Goal: Task Accomplishment & Management: Use online tool/utility

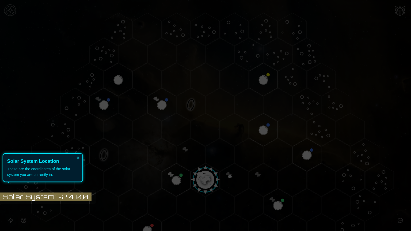
click at [55, 171] on div "These are the coordinates of the solar system you are currently in." at bounding box center [42, 171] width 71 height 11
click at [78, 157] on button "×" at bounding box center [78, 157] width 9 height 7
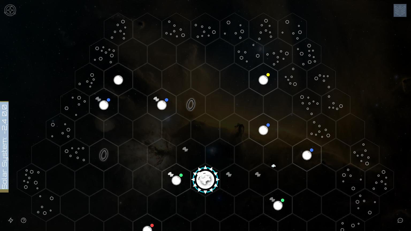
drag, startPoint x: 408, startPoint y: 118, endPoint x: 411, endPoint y: 183, distance: 65.6
click at [411, 181] on div "Solar System: -2,4 0,0" at bounding box center [205, 115] width 411 height 231
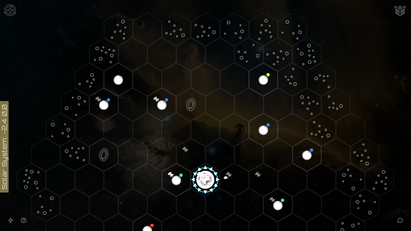
click at [203, 175] on image at bounding box center [205, 178] width 33 height 33
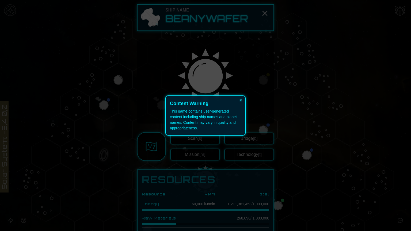
click at [218, 119] on div "This game contains user-generated content including ship names and planet names…" at bounding box center [205, 120] width 71 height 22
click at [242, 99] on button "×" at bounding box center [240, 99] width 9 height 7
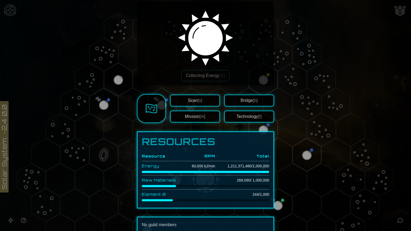
scroll to position [38, 0]
click at [150, 107] on img at bounding box center [152, 109] width 12 height 12
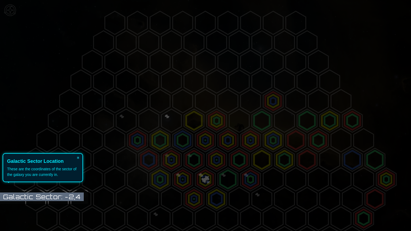
click at [68, 198] on body "Galactic Sector: -2,4 × Galactic Sector Location These are the coordinates of t…" at bounding box center [205, 115] width 411 height 231
click at [70, 173] on div "These are the coordinates of the sector of the galaxy you are currently in." at bounding box center [42, 171] width 71 height 11
click at [55, 175] on div "These are the coordinates of the sector of the galaxy you are currently in." at bounding box center [42, 171] width 71 height 11
click at [66, 197] on body "Galactic Sector: -2,4 × Galactic Sector Location These are the coordinates of t…" at bounding box center [205, 115] width 411 height 231
click at [78, 158] on button "×" at bounding box center [78, 157] width 9 height 7
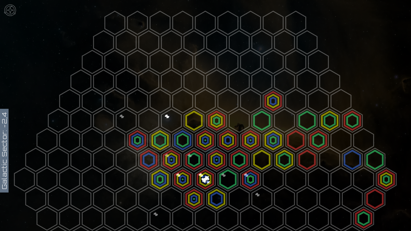
click at [202, 178] on polygon at bounding box center [205, 179] width 20 height 23
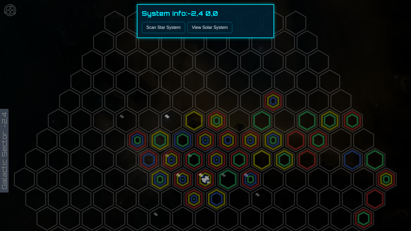
click at [204, 26] on link "View Solar System" at bounding box center [209, 27] width 45 height 11
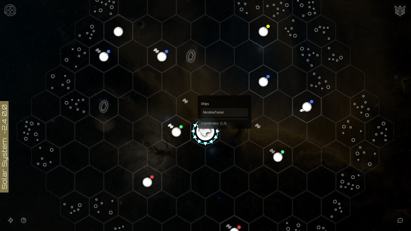
scroll to position [54, 0]
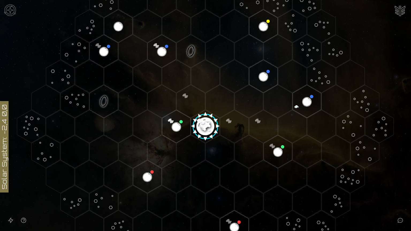
click at [205, 123] on image at bounding box center [205, 124] width 33 height 33
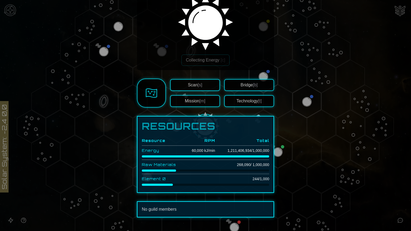
click at [204, 101] on button "Mission [m]" at bounding box center [195, 101] width 50 height 12
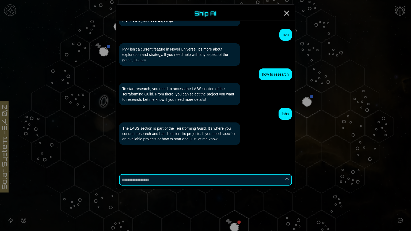
scroll to position [339, 0]
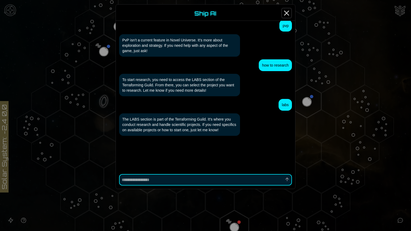
click at [287, 14] on icon "Close" at bounding box center [286, 13] width 9 height 9
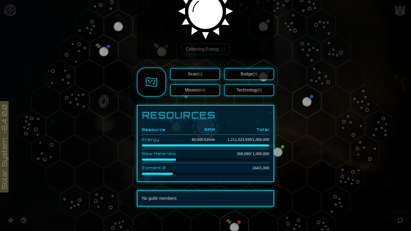
scroll to position [38, 0]
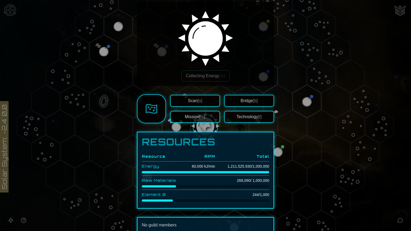
click at [241, 100] on button "Bridge [b]" at bounding box center [249, 101] width 50 height 12
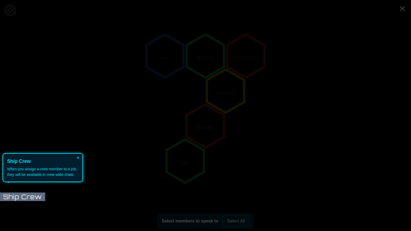
scroll to position [63, 0]
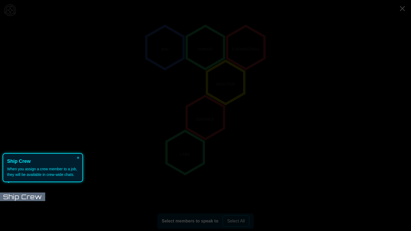
click at [189, 156] on icon at bounding box center [204, 115] width 414 height 231
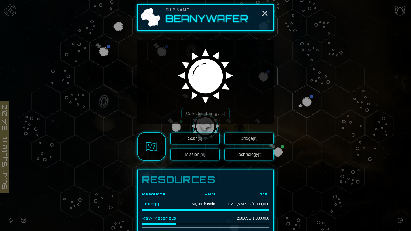
click at [201, 139] on button "Scan [s]" at bounding box center [195, 139] width 50 height 12
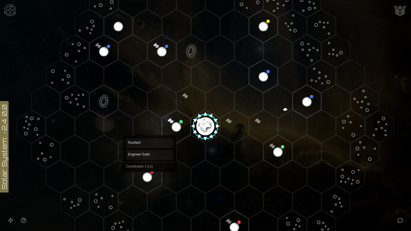
click at [150, 174] on polygon "Hex at coordinates -3,2, clickable" at bounding box center [147, 176] width 28 height 33
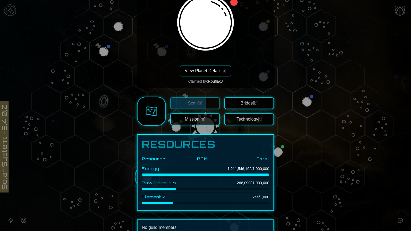
scroll to position [40, 0]
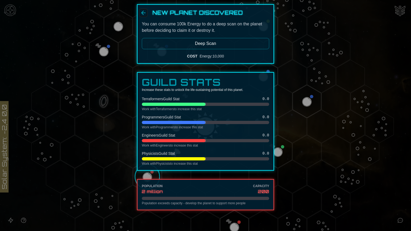
click at [143, 13] on icon "Back" at bounding box center [143, 13] width 6 height 6
click at [119, 170] on div at bounding box center [205, 115] width 411 height 231
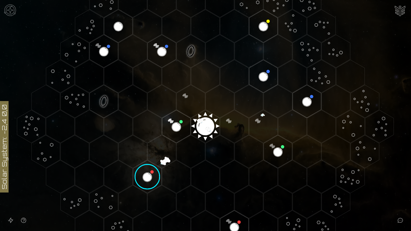
click at [150, 177] on image at bounding box center [147, 176] width 33 height 33
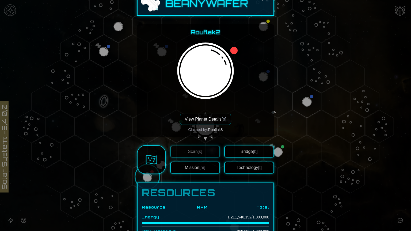
scroll to position [54, 0]
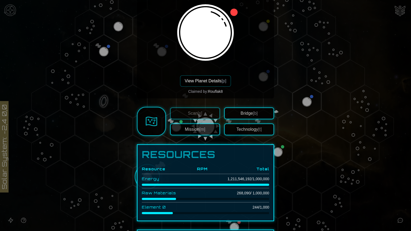
click at [245, 88] on div "Rouflak2 View Planet Details [p] Claimed by: Rouflak8" at bounding box center [205, 42] width 128 height 104
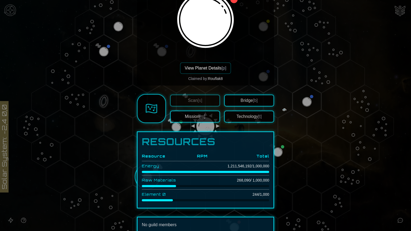
scroll to position [66, 0]
click at [247, 116] on button "Technology [t]" at bounding box center [249, 117] width 50 height 12
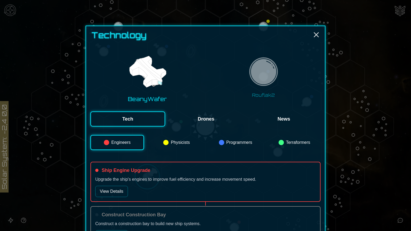
click at [262, 68] on img at bounding box center [264, 73] width 34 height 34
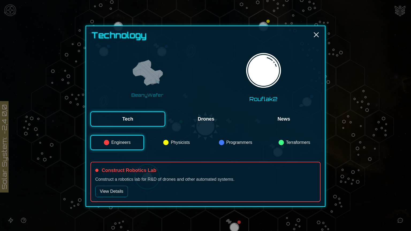
click at [120, 192] on button "View Details" at bounding box center [111, 191] width 33 height 11
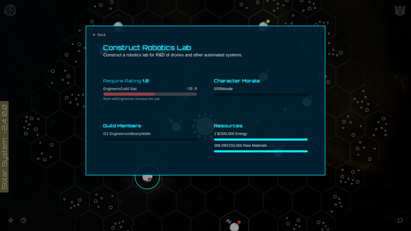
click at [103, 35] on span "Back" at bounding box center [101, 34] width 8 height 5
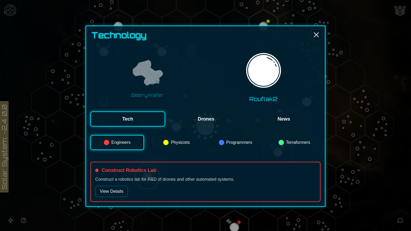
click at [315, 34] on line "Close" at bounding box center [316, 35] width 4 height 4
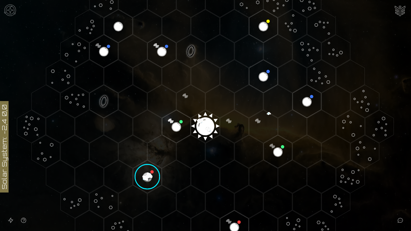
click at [145, 175] on image at bounding box center [147, 176] width 33 height 33
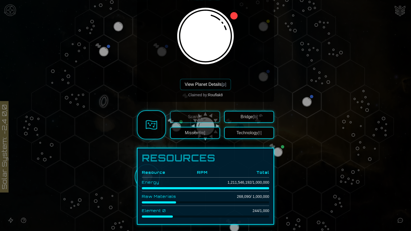
scroll to position [54, 0]
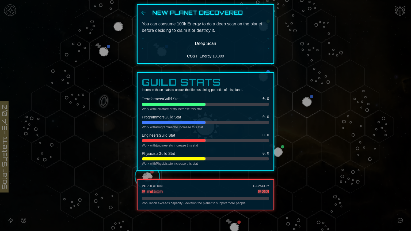
click at [231, 42] on button "Deep Scan" at bounding box center [205, 43] width 127 height 11
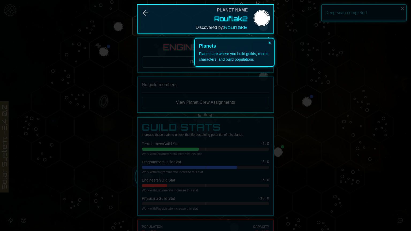
click at [273, 42] on button "×" at bounding box center [269, 42] width 9 height 7
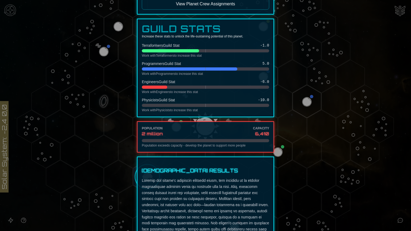
scroll to position [0, 0]
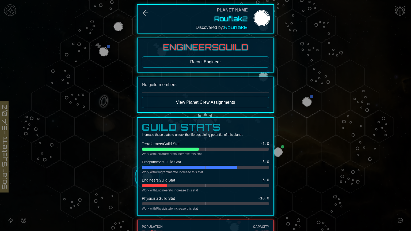
click at [218, 62] on button "Recruit Engineer" at bounding box center [205, 61] width 127 height 11
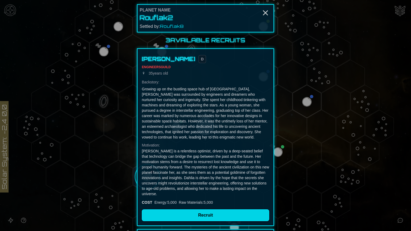
click at [220, 199] on button "Recruit" at bounding box center [205, 215] width 127 height 12
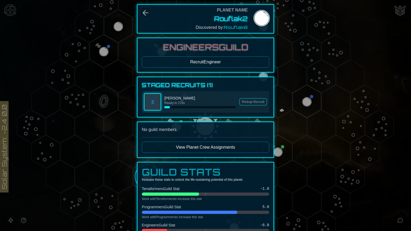
click at [145, 13] on icon "Back" at bounding box center [145, 12] width 5 height 5
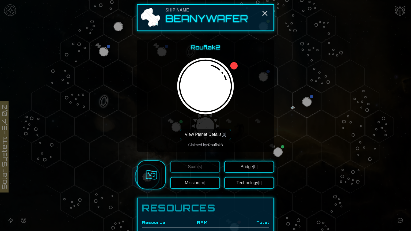
click at [196, 185] on button "Mission [m]" at bounding box center [195, 183] width 50 height 12
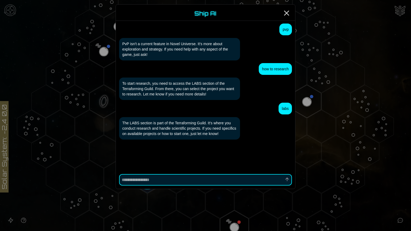
scroll to position [339, 0]
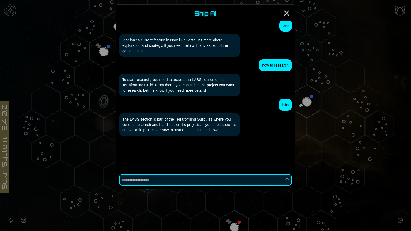
click at [196, 186] on div at bounding box center [205, 180] width 179 height 18
click at [198, 182] on textarea at bounding box center [205, 180] width 173 height 12
type textarea "*"
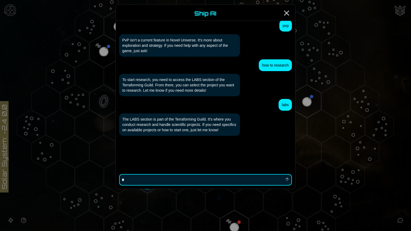
type textarea "**"
type textarea "*"
type textarea "***"
type textarea "*"
type textarea "****"
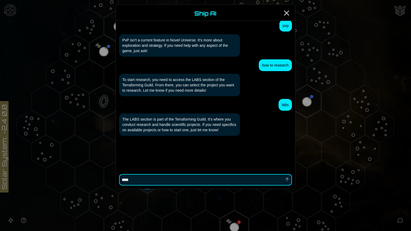
type textarea "*"
type textarea "*****"
type textarea "*"
type textarea "******"
type textarea "*"
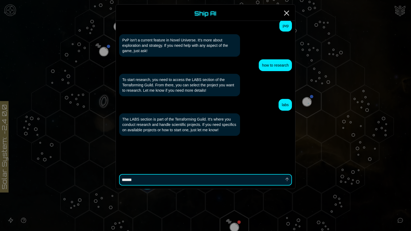
type textarea "*******"
type textarea "*"
type textarea "********"
type textarea "*"
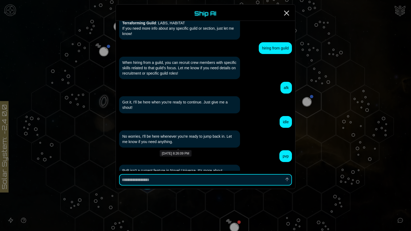
scroll to position [369, 0]
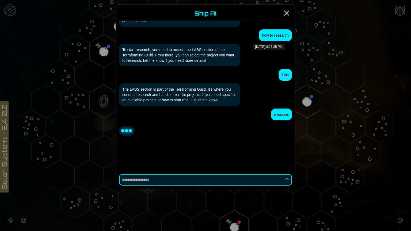
type textarea "*"
click at [288, 12] on icon "Close" at bounding box center [286, 13] width 9 height 9
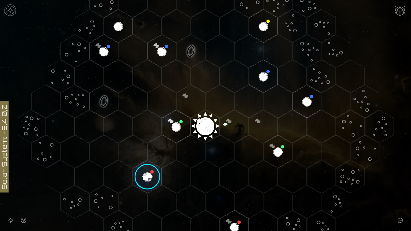
click at [149, 177] on image at bounding box center [147, 176] width 33 height 33
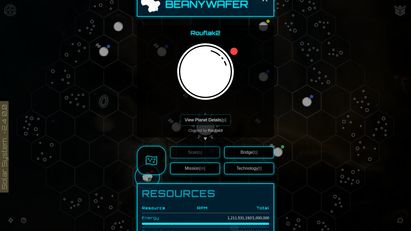
scroll to position [13, 0]
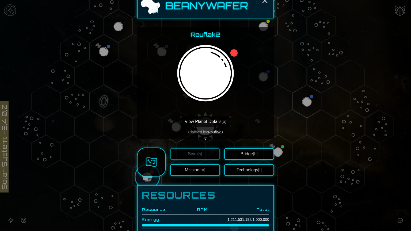
click at [250, 154] on button "Bridge [b]" at bounding box center [249, 154] width 50 height 12
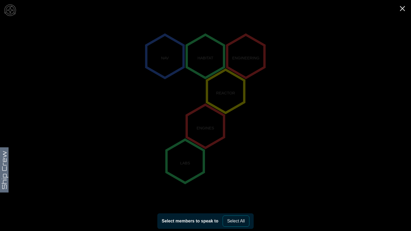
scroll to position [63, 0]
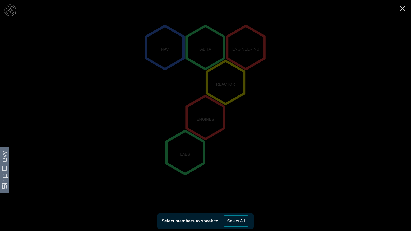
click at [235, 199] on button "Select All" at bounding box center [236, 221] width 27 height 11
click at [281, 180] on icon "NAV HABITAT ENGINEERING REACTOR ENGINES LABS" at bounding box center [205, 118] width 411 height 362
click at [390, 14] on icon "NAV HABITAT ENGINEERING REACTOR ENGINES LABS" at bounding box center [205, 118] width 411 height 362
click at [390, 9] on icon "Close" at bounding box center [402, 8] width 9 height 9
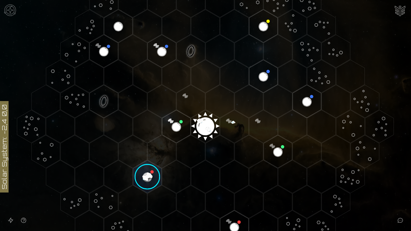
click at [147, 173] on image at bounding box center [147, 176] width 33 height 33
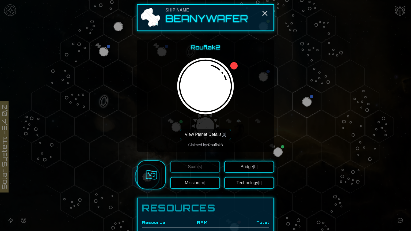
click at [260, 184] on button "Technology [t]" at bounding box center [249, 183] width 50 height 12
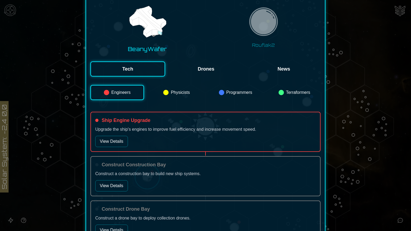
scroll to position [54, 0]
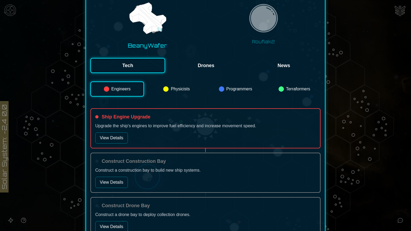
click at [112, 135] on button "View Details" at bounding box center [111, 137] width 33 height 11
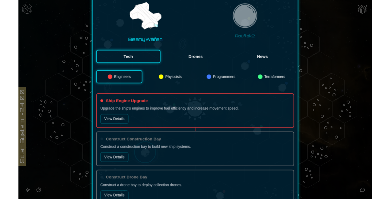
scroll to position [0, 0]
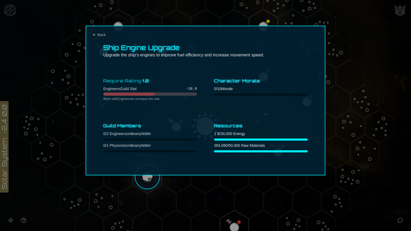
click at [93, 35] on icon "Back" at bounding box center [94, 34] width 2 height 2
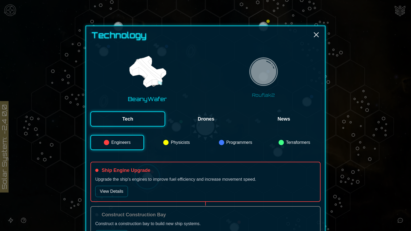
click at [170, 142] on button "Physicists" at bounding box center [176, 142] width 52 height 15
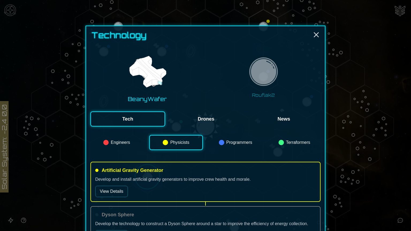
click at [224, 142] on button "Programmers" at bounding box center [235, 142] width 52 height 15
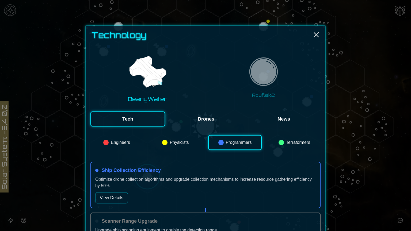
click at [274, 143] on button "Terraformers" at bounding box center [294, 142] width 52 height 15
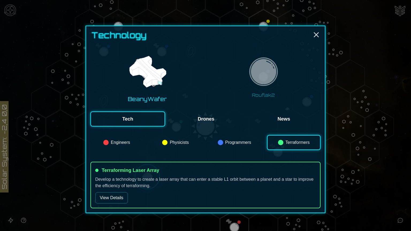
click at [228, 142] on button "Programmers" at bounding box center [234, 142] width 52 height 15
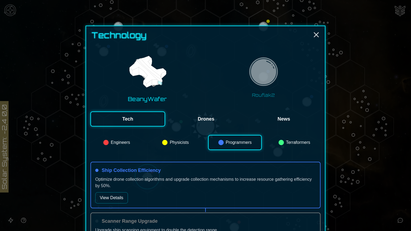
click at [117, 196] on button "View Details" at bounding box center [111, 197] width 33 height 11
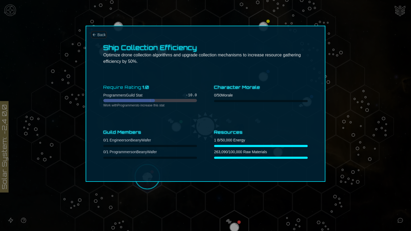
click at [100, 36] on span "Back" at bounding box center [101, 34] width 8 height 5
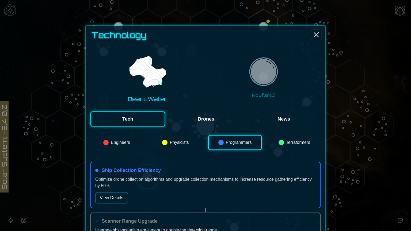
click at [312, 35] on icon "Close" at bounding box center [316, 34] width 9 height 9
